Goal: Task Accomplishment & Management: Use online tool/utility

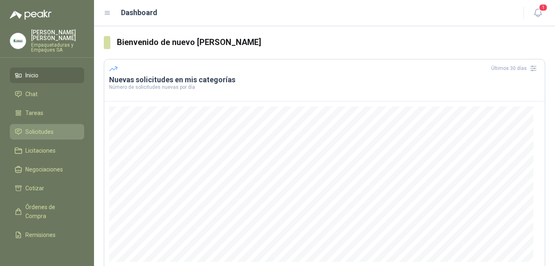
click at [33, 127] on span "Solicitudes" at bounding box center [39, 131] width 28 height 9
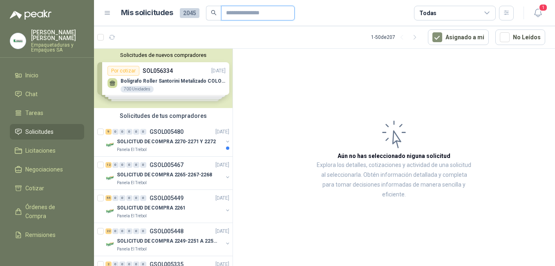
click at [252, 9] on input "text" at bounding box center [254, 13] width 57 height 14
type input "*****"
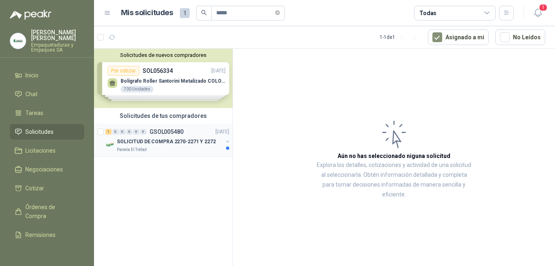
click at [136, 143] on p "SOLICITUD DE COMPRA 2270-2271 Y 2272" at bounding box center [166, 142] width 99 height 8
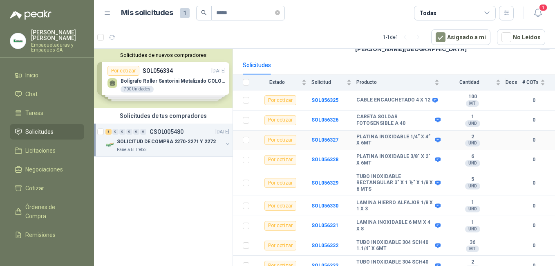
scroll to position [74, 0]
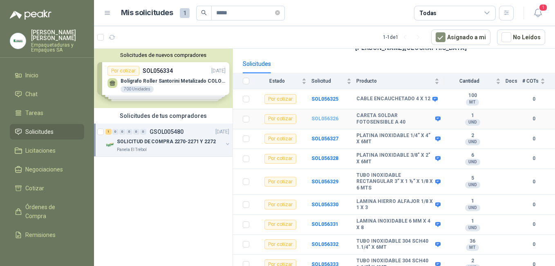
click at [330, 116] on b "SOL056326" at bounding box center [324, 119] width 27 height 6
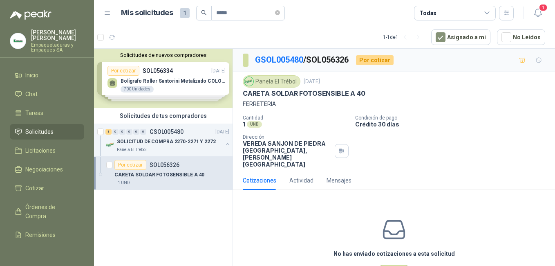
scroll to position [18, 0]
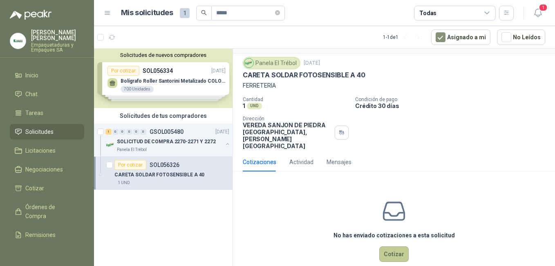
click at [389, 246] on button "Cotizar" at bounding box center [393, 254] width 29 height 16
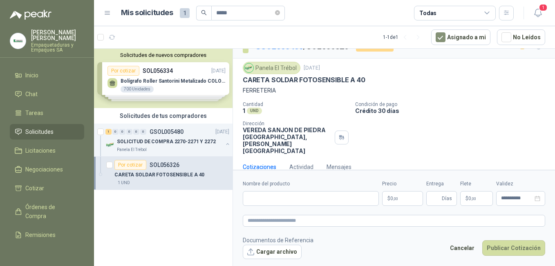
scroll to position [13, 0]
